Goal: Task Accomplishment & Management: Manage account settings

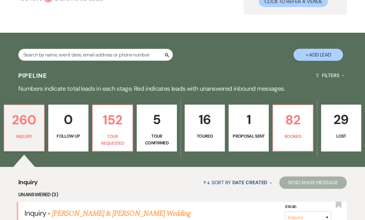
click at [251, 124] on p "1" at bounding box center [248, 119] width 32 height 21
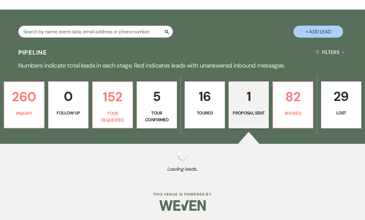
select select "6"
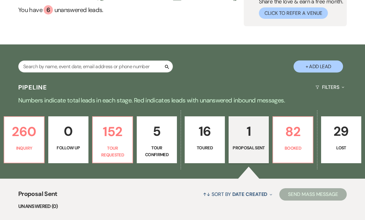
scroll to position [55, 0]
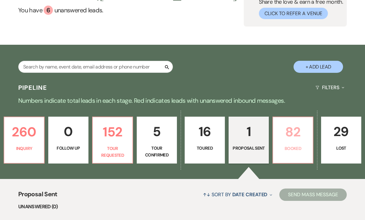
click at [290, 143] on link "82 Booked" at bounding box center [292, 140] width 41 height 47
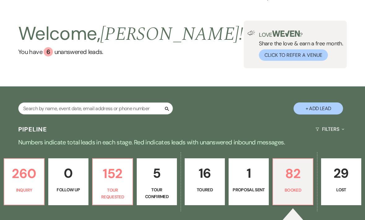
scroll to position [25, 0]
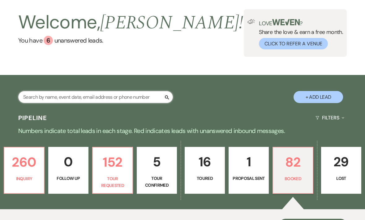
click at [133, 100] on input "text" at bounding box center [95, 97] width 154 height 12
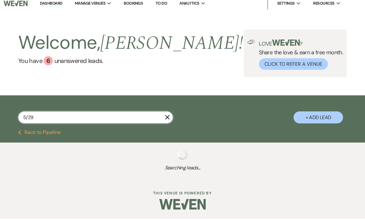
scroll to position [2, 0]
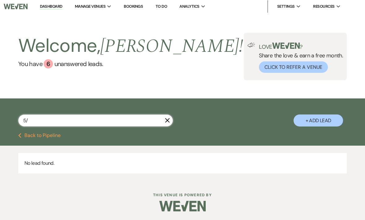
type input "5"
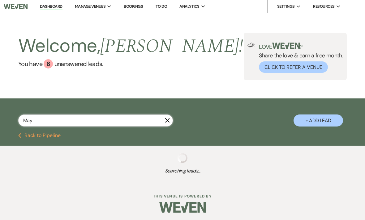
type input "[DATE]"
select select "2"
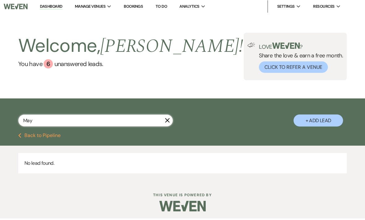
type input "May"
select select "2"
type input "May"
select select "2"
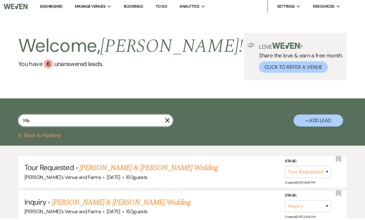
type input "M"
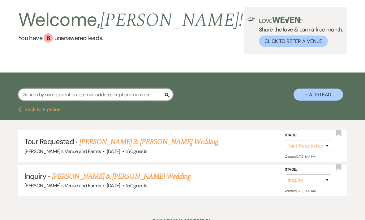
scroll to position [27, 0]
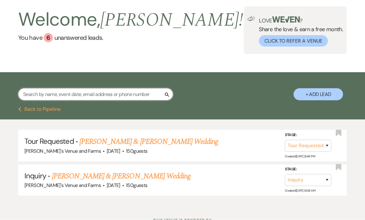
click at [131, 92] on input "text" at bounding box center [95, 95] width 154 height 12
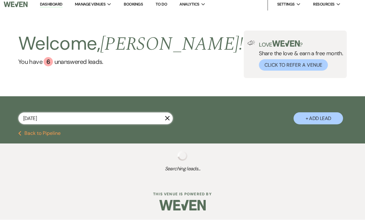
scroll to position [2, 0]
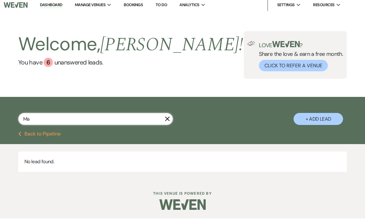
type input "M"
click at [38, 135] on button "Previous Back to Pipeline" at bounding box center [39, 135] width 42 height 5
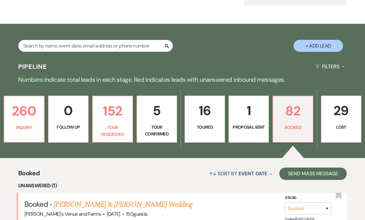
scroll to position [44, 0]
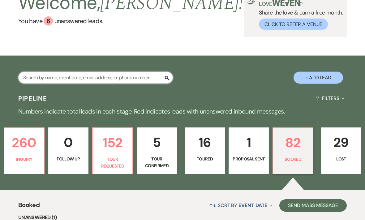
click at [124, 78] on input "text" at bounding box center [95, 78] width 154 height 12
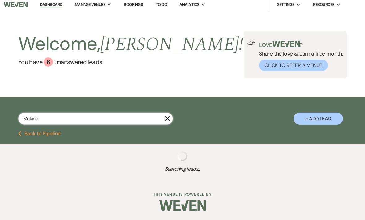
scroll to position [3, 0]
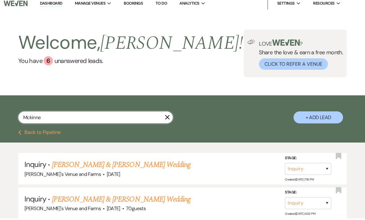
type input "[PERSON_NAME]"
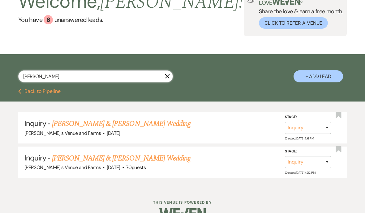
scroll to position [51, 0]
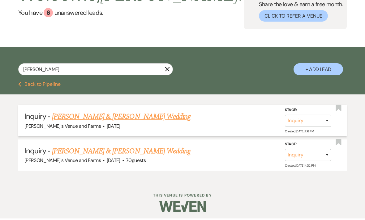
click at [142, 114] on link "[PERSON_NAME] & [PERSON_NAME] Wedding" at bounding box center [121, 118] width 138 height 11
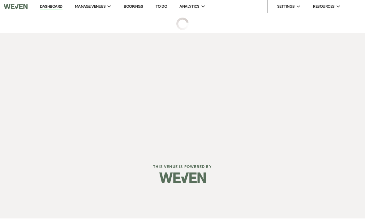
select select "5"
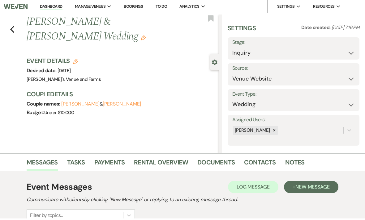
scroll to position [2, 0]
click at [17, 27] on div "Previous [PERSON_NAME] & [PERSON_NAME] Wedding Edit Bookmark" at bounding box center [108, 33] width 222 height 36
click at [10, 32] on icon "Previous" at bounding box center [12, 29] width 5 height 7
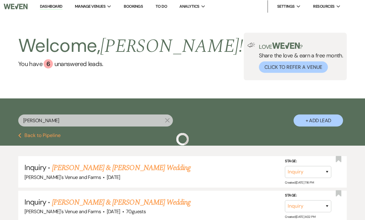
scroll to position [32, 0]
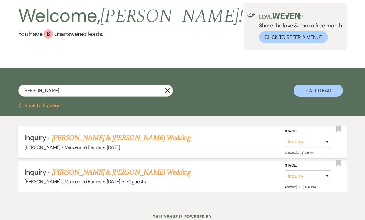
click at [147, 138] on link "[PERSON_NAME] & [PERSON_NAME] Wedding" at bounding box center [121, 138] width 138 height 11
select select "5"
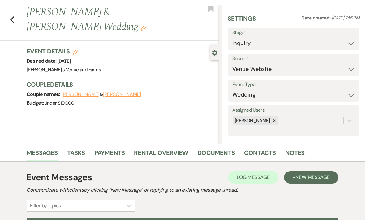
scroll to position [8, 0]
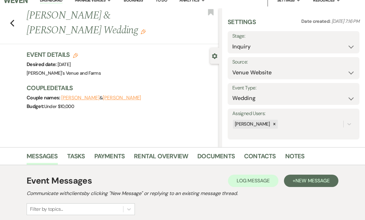
click at [74, 57] on use "button" at bounding box center [75, 55] width 5 height 5
select select "727"
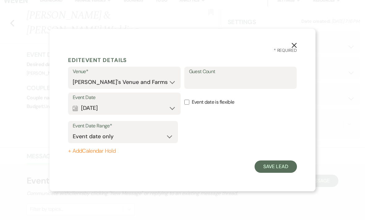
click at [169, 112] on button "Calendar [DATE] Expand" at bounding box center [124, 108] width 103 height 12
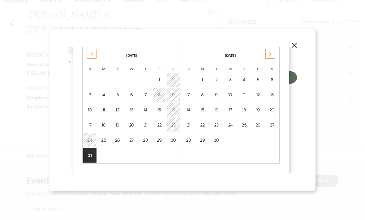
scroll to position [89, 0]
click at [162, 144] on div "29" at bounding box center [159, 140] width 5 height 6
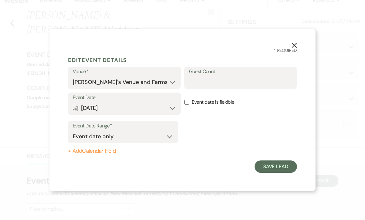
scroll to position [0, 0]
click at [278, 173] on button "Save Lead" at bounding box center [275, 167] width 42 height 12
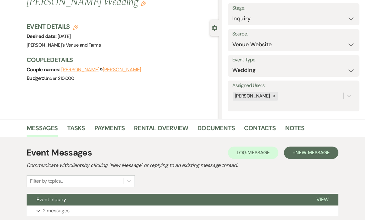
scroll to position [34, 0]
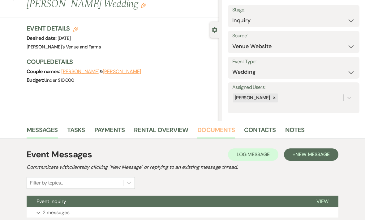
click at [212, 133] on link "Documents" at bounding box center [215, 132] width 37 height 14
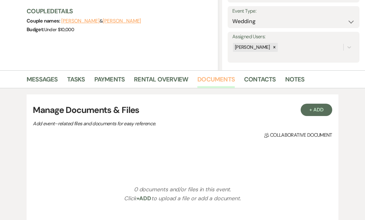
scroll to position [94, 0]
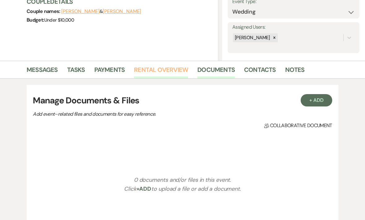
click at [169, 69] on link "Rental Overview" at bounding box center [161, 72] width 54 height 14
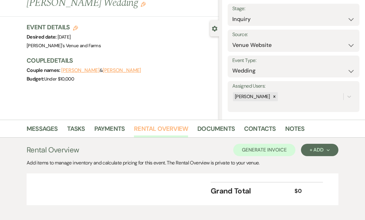
scroll to position [34, 0]
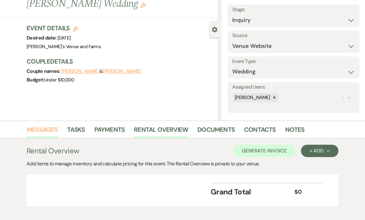
click at [46, 130] on link "Messages" at bounding box center [42, 132] width 31 height 14
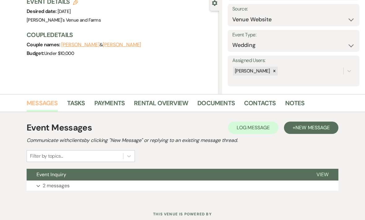
scroll to position [61, 0]
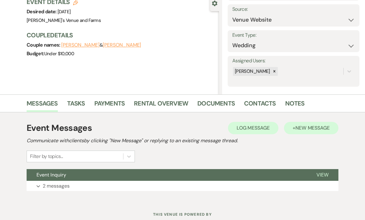
click at [310, 127] on span "New Message" at bounding box center [312, 128] width 34 height 6
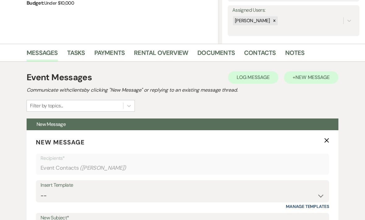
scroll to position [151, 0]
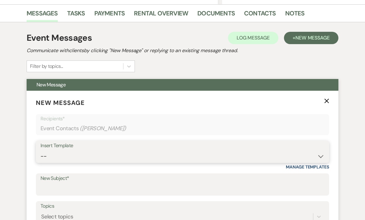
click at [120, 157] on select "-- Weven Planning Portal Introduction (Booked Events) Initial Inquiry Response …" at bounding box center [182, 156] width 284 height 12
select select "2564"
type input "Booking your event!"
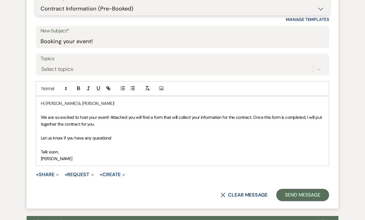
scroll to position [337, 0]
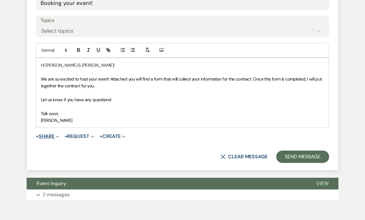
click at [54, 135] on button "+ Share Expand" at bounding box center [47, 136] width 23 height 5
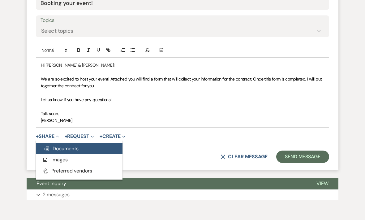
click at [69, 148] on span "Doc Upload Documents" at bounding box center [60, 148] width 35 height 6
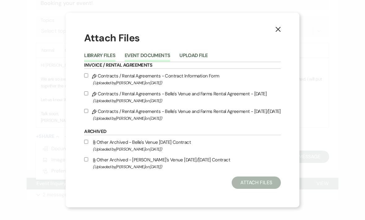
click at [151, 62] on button "Event Documents" at bounding box center [146, 57] width 45 height 9
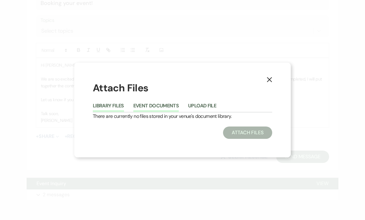
click at [104, 112] on button "Library Files" at bounding box center [108, 107] width 31 height 9
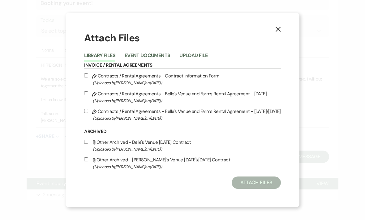
click at [188, 83] on label "Pencil Contracts / Rental Agreements - Contract Information Form (Uploaded by […" at bounding box center [182, 79] width 196 height 15
click at [88, 78] on input "Pencil Contracts / Rental Agreements - Contract Information Form (Uploaded by […" at bounding box center [86, 76] width 4 height 4
checkbox input "true"
click at [268, 189] on button "Attach Files" at bounding box center [255, 183] width 49 height 12
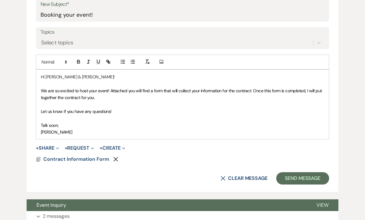
scroll to position [309, 0]
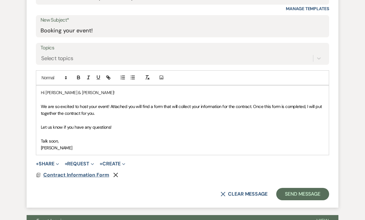
click at [84, 172] on span "Contract Information Form" at bounding box center [76, 175] width 66 height 6
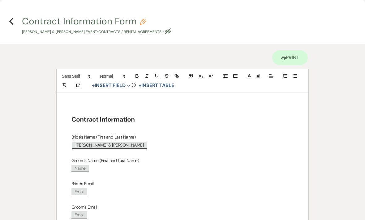
scroll to position [0, 0]
click at [13, 21] on icon "Previous" at bounding box center [11, 21] width 5 height 7
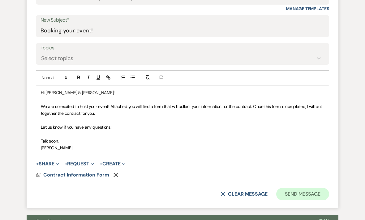
click at [308, 196] on button "Send Message" at bounding box center [302, 194] width 53 height 12
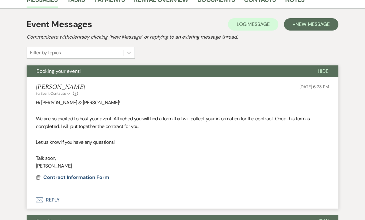
scroll to position [164, 0]
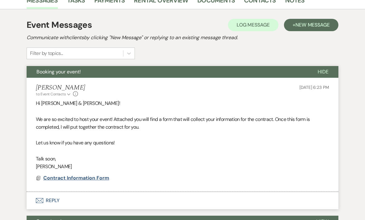
click at [76, 179] on span "Contract Information Form" at bounding box center [76, 178] width 66 height 6
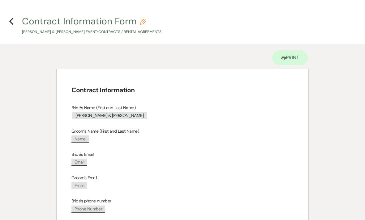
scroll to position [0, 0]
click at [12, 25] on icon "Previous" at bounding box center [11, 21] width 5 height 7
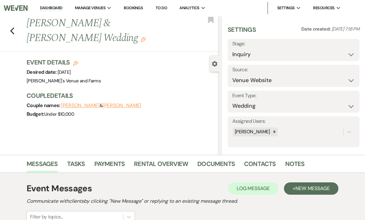
click at [77, 62] on icon "Edit" at bounding box center [75, 63] width 5 height 5
select select "727"
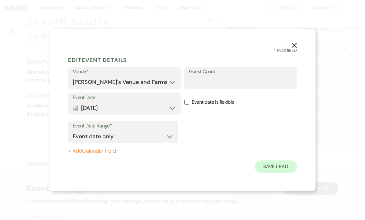
click at [285, 173] on button "Save Lead" at bounding box center [275, 167] width 42 height 12
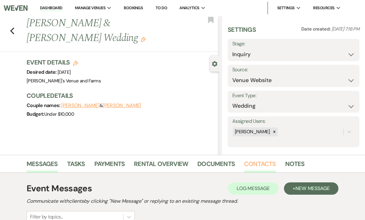
click at [244, 166] on link "Contacts" at bounding box center [260, 166] width 32 height 14
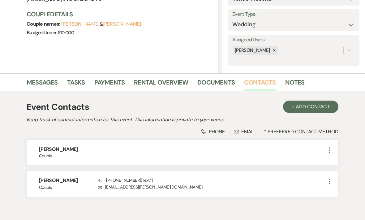
scroll to position [93, 0]
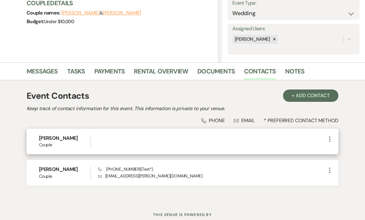
click at [113, 148] on div at bounding box center [212, 141] width 228 height 13
click at [328, 137] on icon "More" at bounding box center [329, 139] width 7 height 7
click at [349, 152] on button "Pencil Edit" at bounding box center [344, 151] width 37 height 11
select select "1"
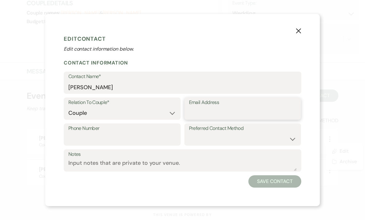
click at [230, 119] on input "Email Address" at bounding box center [243, 113] width 108 height 12
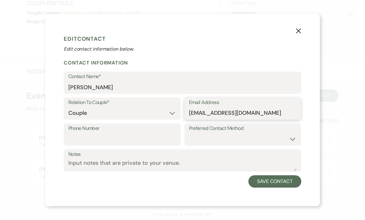
type input "[EMAIL_ADDRESS][DOMAIN_NAME]"
click at [129, 143] on input "Phone Number" at bounding box center [122, 139] width 108 height 12
type input "7047768501"
click at [221, 143] on select "Email Phone Text" at bounding box center [243, 139] width 108 height 12
select select "email"
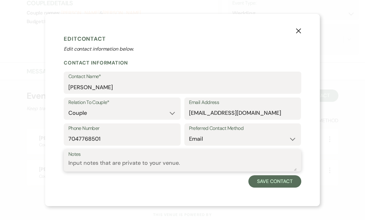
click at [120, 171] on textarea "Notes" at bounding box center [182, 165] width 228 height 12
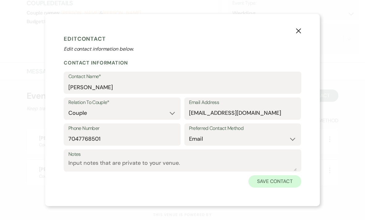
click at [285, 188] on button "Save Contact" at bounding box center [274, 181] width 53 height 12
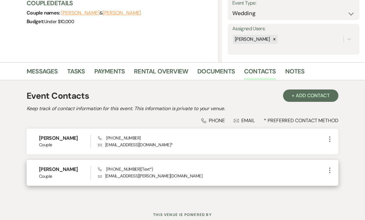
click at [328, 168] on icon "More" at bounding box center [329, 170] width 7 height 7
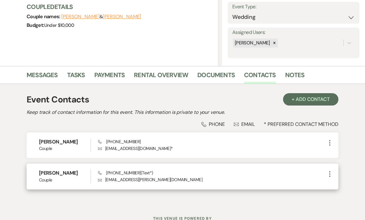
click at [331, 174] on icon "More" at bounding box center [329, 174] width 7 height 7
click at [347, 184] on button "Pencil Edit" at bounding box center [344, 186] width 37 height 11
select select "1"
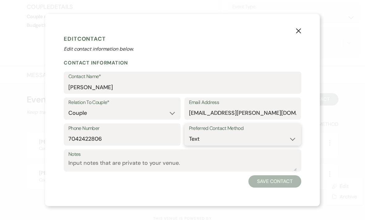
click at [250, 145] on select "Email Phone Text" at bounding box center [243, 139] width 108 height 12
select select "email"
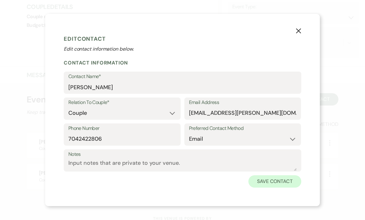
click at [282, 188] on button "Save Contact" at bounding box center [274, 181] width 53 height 12
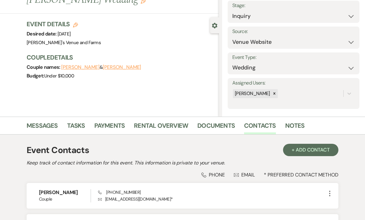
scroll to position [40, 0]
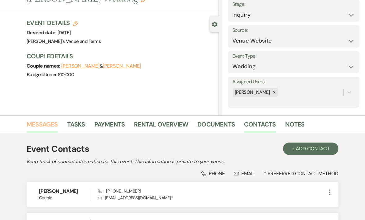
click at [51, 124] on link "Messages" at bounding box center [42, 127] width 31 height 14
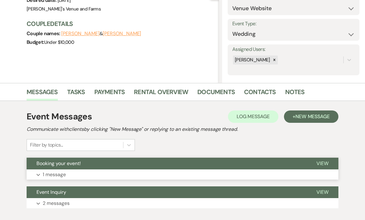
click at [99, 170] on button "Expand 1 message" at bounding box center [182, 175] width 311 height 11
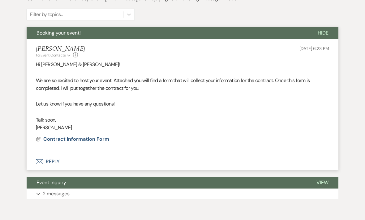
click at [75, 160] on button "Envelope Reply" at bounding box center [182, 161] width 311 height 17
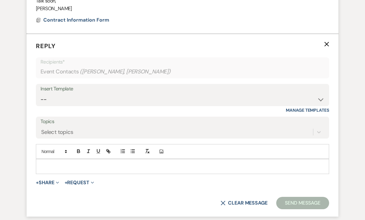
scroll to position [325, 0]
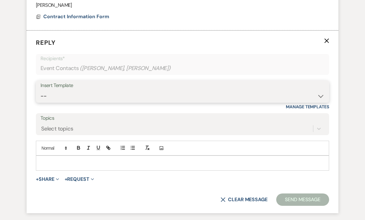
click at [115, 90] on select "-- Weven Planning Portal Introduction (Booked Events) Initial Inquiry Response …" at bounding box center [182, 96] width 284 height 12
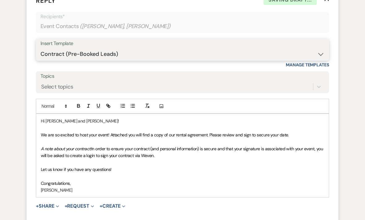
scroll to position [368, 0]
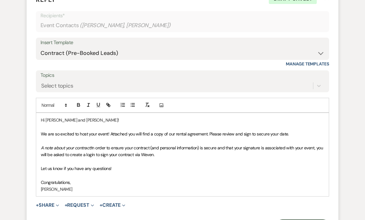
click at [281, 43] on div "Insert Template" at bounding box center [182, 42] width 284 height 9
click at [242, 47] on select "-- Weven Planning Portal Introduction (Booked Events) Initial Inquiry Response …" at bounding box center [182, 53] width 284 height 12
select select "2564"
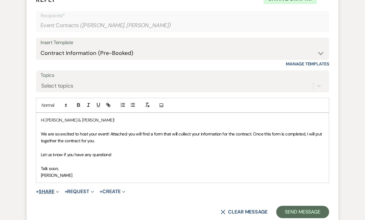
click at [49, 189] on button "+ Share Expand" at bounding box center [47, 191] width 23 height 5
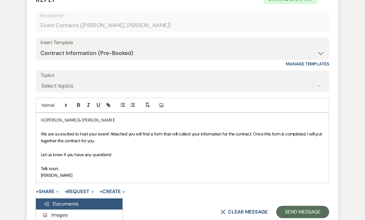
click at [74, 202] on span "Doc Upload Documents" at bounding box center [60, 204] width 35 height 6
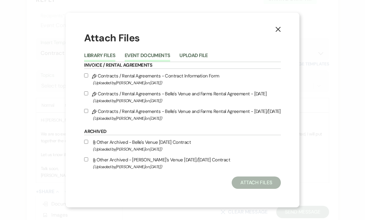
click at [160, 62] on button "Event Documents" at bounding box center [146, 57] width 45 height 9
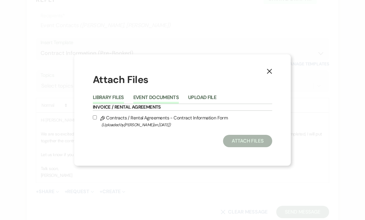
click at [109, 104] on button "Library Files" at bounding box center [108, 99] width 31 height 9
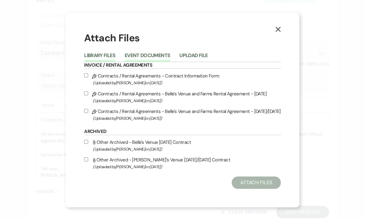
click at [158, 61] on button "Event Documents" at bounding box center [146, 57] width 45 height 9
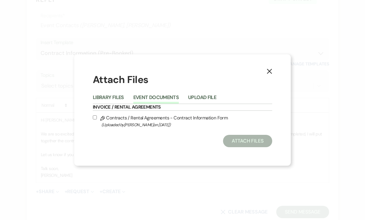
click at [186, 128] on label "Pencil Contracts / Rental Agreements - Contract Information Form (Uploaded by […" at bounding box center [182, 121] width 179 height 15
click at [97, 120] on input "Pencil Contracts / Rental Agreements - Contract Information Form (Uploaded by […" at bounding box center [95, 118] width 4 height 4
checkbox input "true"
click at [253, 147] on button "Attach Files" at bounding box center [247, 141] width 49 height 12
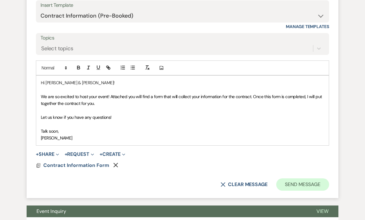
click at [305, 184] on button "Send Message" at bounding box center [302, 185] width 53 height 12
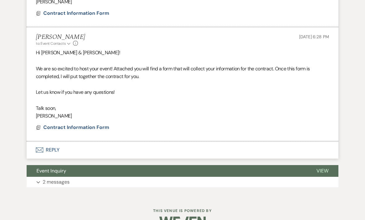
scroll to position [321, 0]
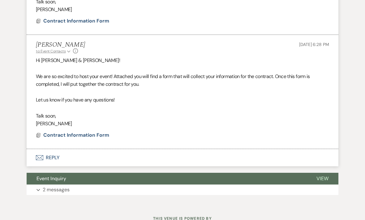
click at [67, 51] on icon "Expand" at bounding box center [68, 52] width 3 height 4
click at [20, 98] on div "Event Messages Log Log Message + New Message Communicate with clients by clicki…" at bounding box center [182, 28] width 352 height 352
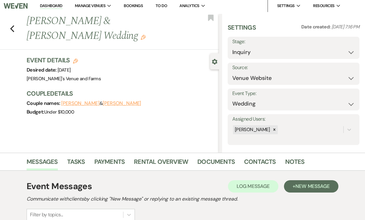
scroll to position [0, 0]
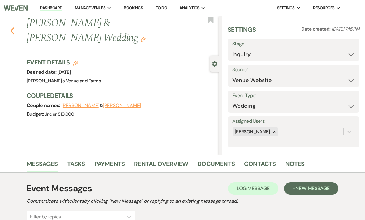
click at [11, 31] on use "button" at bounding box center [12, 30] width 4 height 7
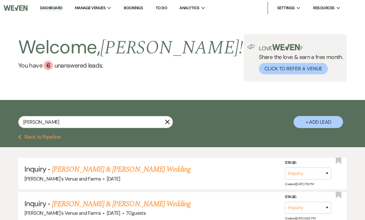
click at [166, 123] on use "button" at bounding box center [167, 122] width 5 height 5
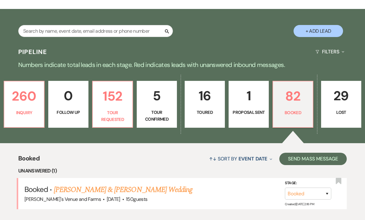
scroll to position [89, 0]
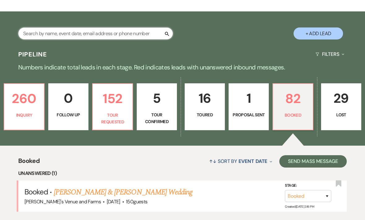
click at [68, 32] on input "text" at bounding box center [95, 33] width 154 height 12
type input "L"
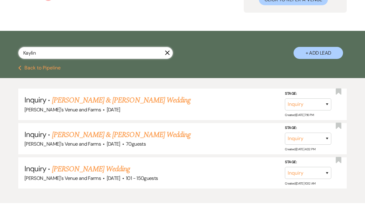
scroll to position [55, 0]
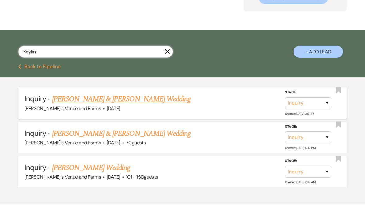
type input "Kaylin"
click at [308, 113] on select "Inquiry Follow Up Tour Requested Tour Confirmed Toured Proposal Sent Booked Lost" at bounding box center [308, 119] width 46 height 12
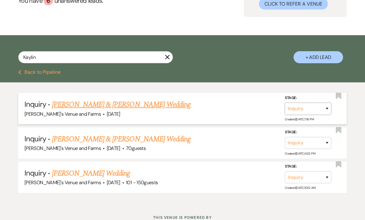
select select "6"
click at [321, 111] on button "Save" at bounding box center [318, 109] width 31 height 12
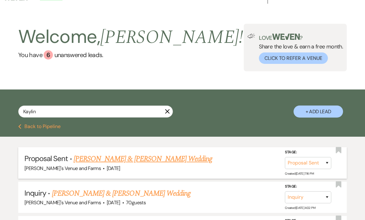
scroll to position [0, 0]
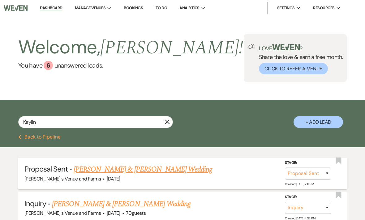
click at [29, 138] on button "Previous Back to Pipeline" at bounding box center [39, 137] width 42 height 5
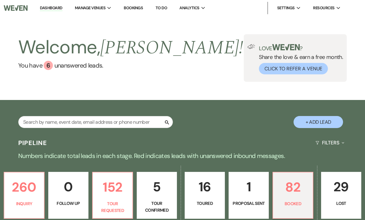
scroll to position [108, 0]
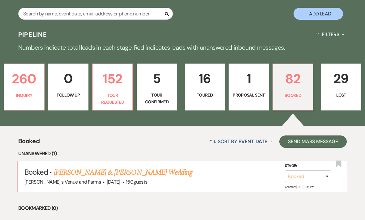
click at [251, 96] on p "Proposal Sent" at bounding box center [248, 95] width 32 height 7
select select "6"
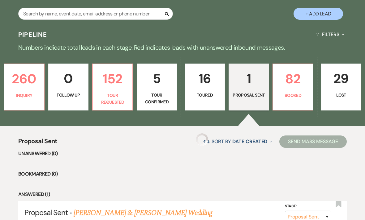
select select "6"
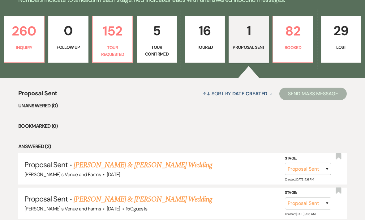
scroll to position [156, 0]
